Goal: Information Seeking & Learning: Understand process/instructions

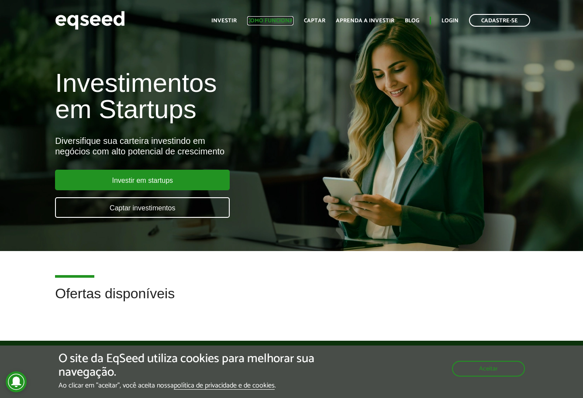
click at [262, 22] on link "Como funciona" at bounding box center [270, 21] width 46 height 6
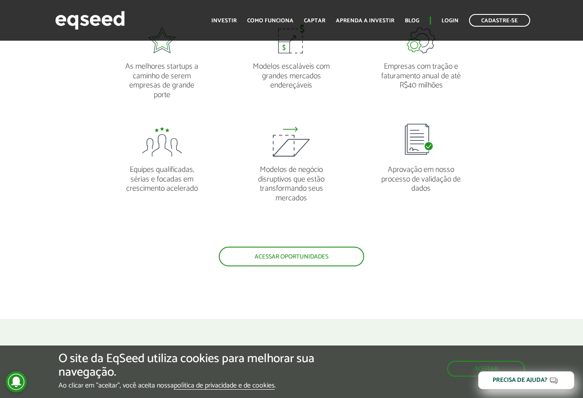
scroll to position [961, 0]
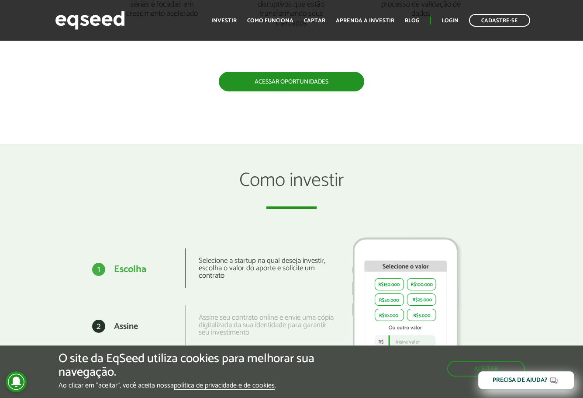
click at [290, 86] on link "Acessar oportunidades" at bounding box center [291, 82] width 145 height 20
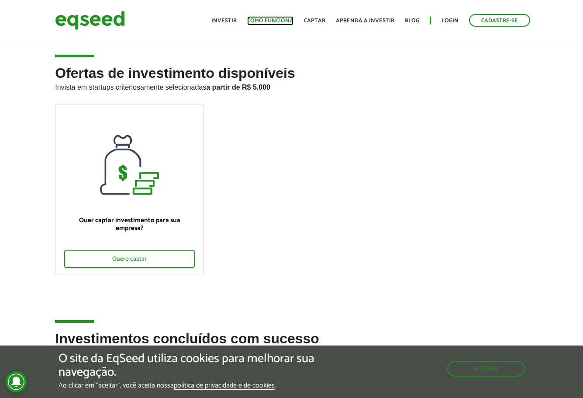
click at [283, 20] on link "Como funciona" at bounding box center [270, 21] width 46 height 6
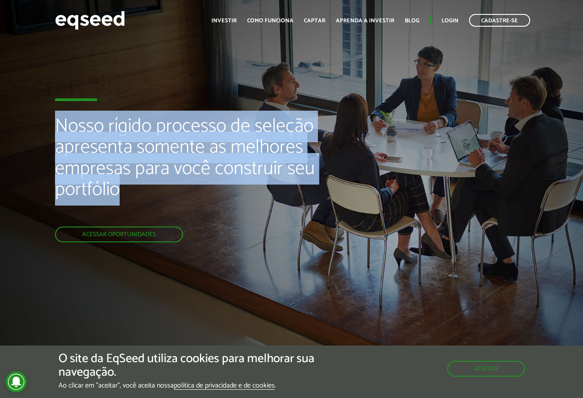
drag, startPoint x: 125, startPoint y: 189, endPoint x: 56, endPoint y: 134, distance: 88.3
click at [56, 134] on h2 "Nosso rígido processo de seleção apresenta somente as melhores empresas para vo…" at bounding box center [194, 171] width 279 height 111
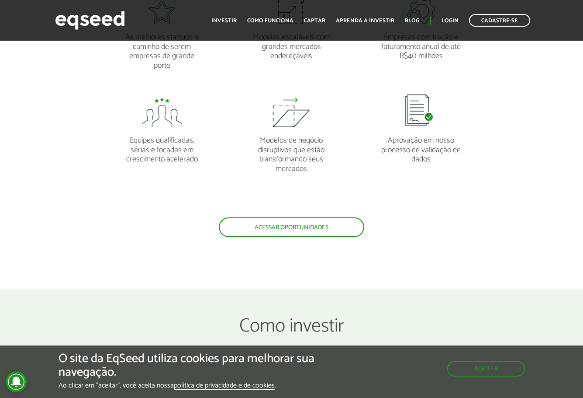
scroll to position [961, 0]
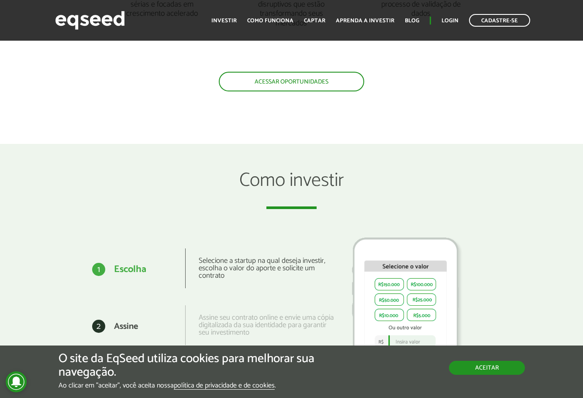
click at [484, 360] on button "Aceitar" at bounding box center [487, 367] width 76 height 14
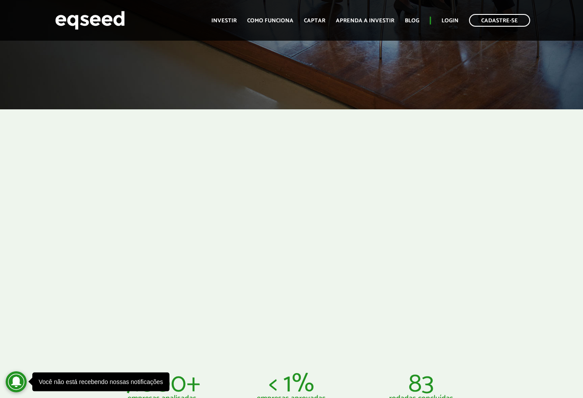
scroll to position [74, 0]
